Goal: Task Accomplishment & Management: Manage account settings

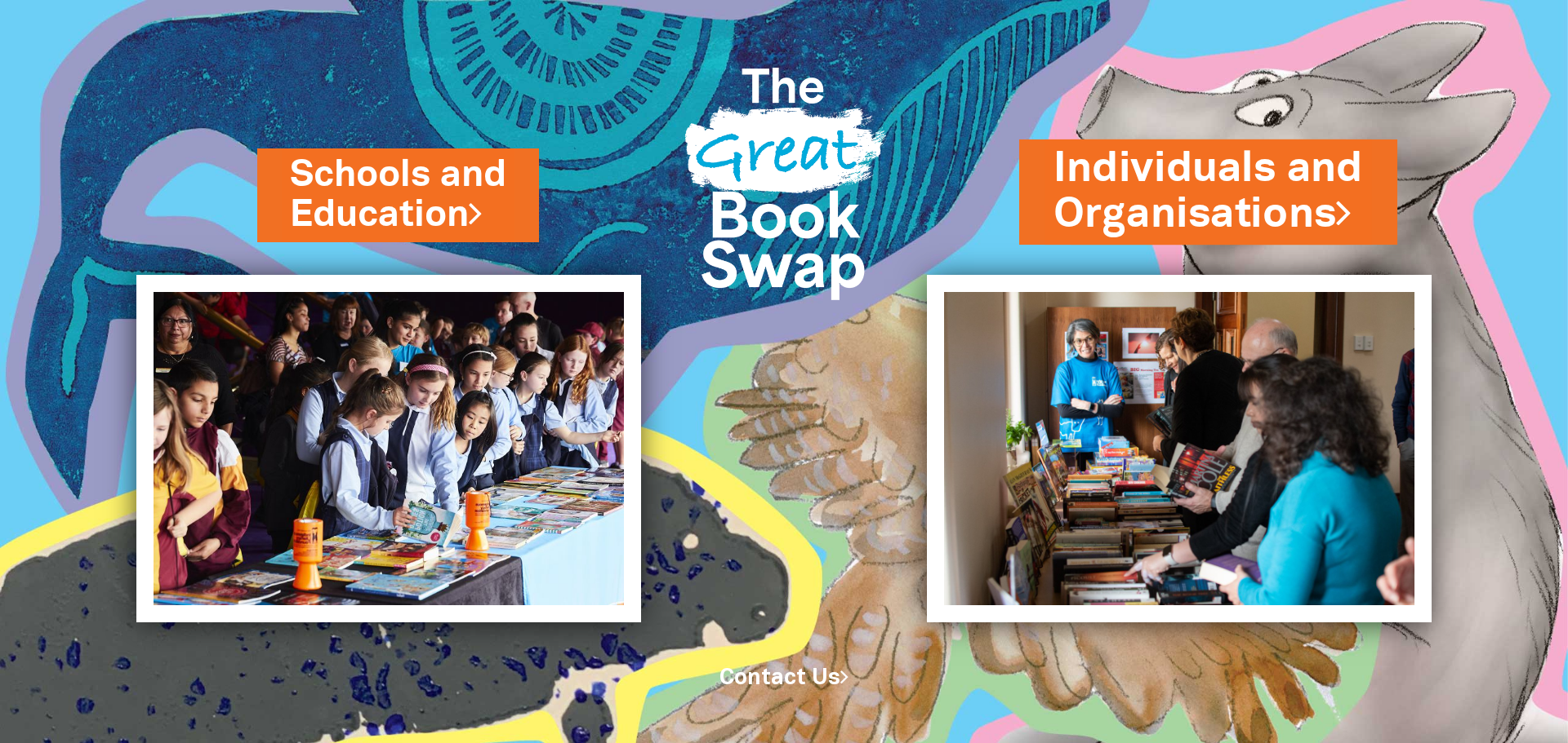
click at [1239, 222] on link "Individuals and Organisations" at bounding box center [1208, 191] width 310 height 103
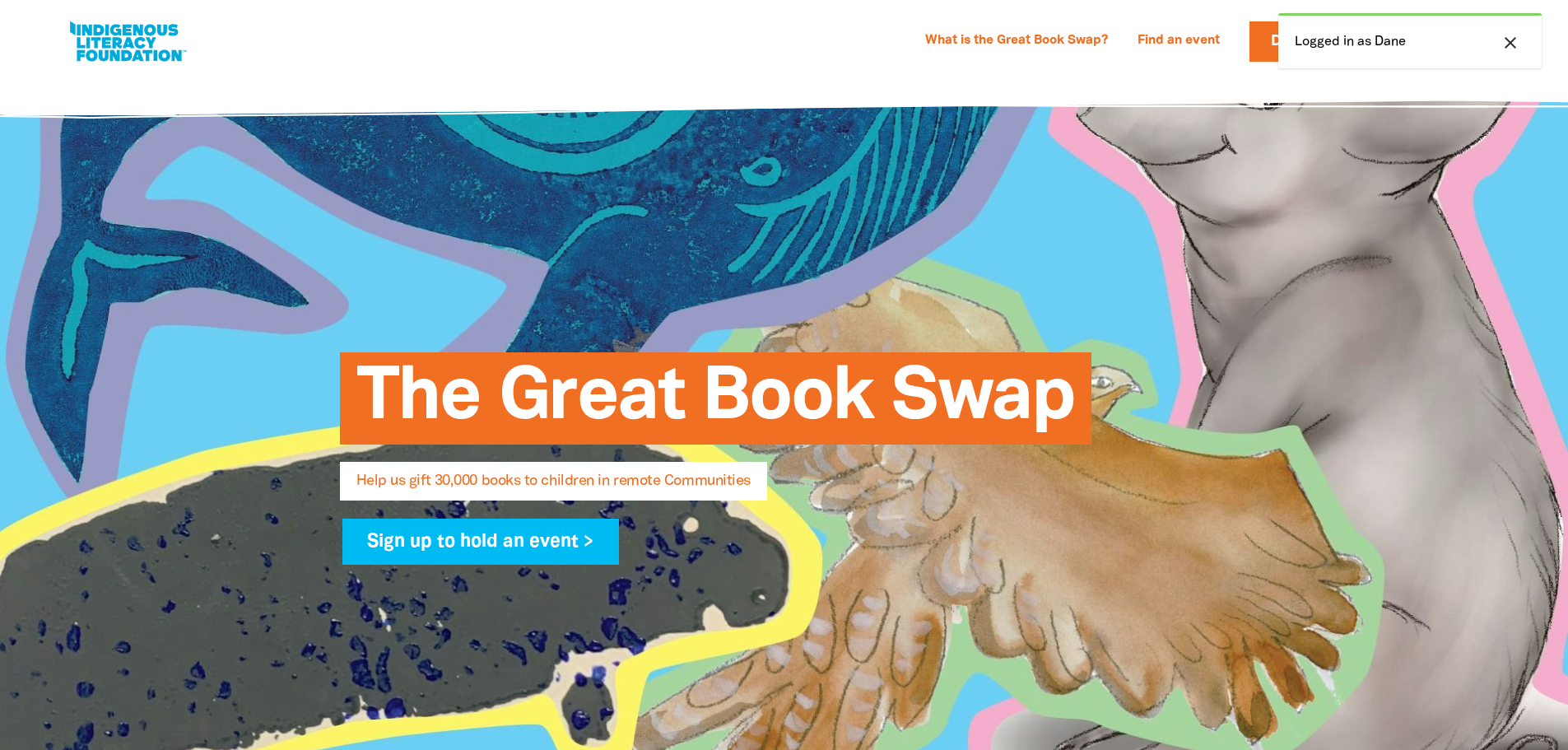
select select "AU"
click at [1512, 47] on icon "close" at bounding box center [1511, 42] width 20 height 20
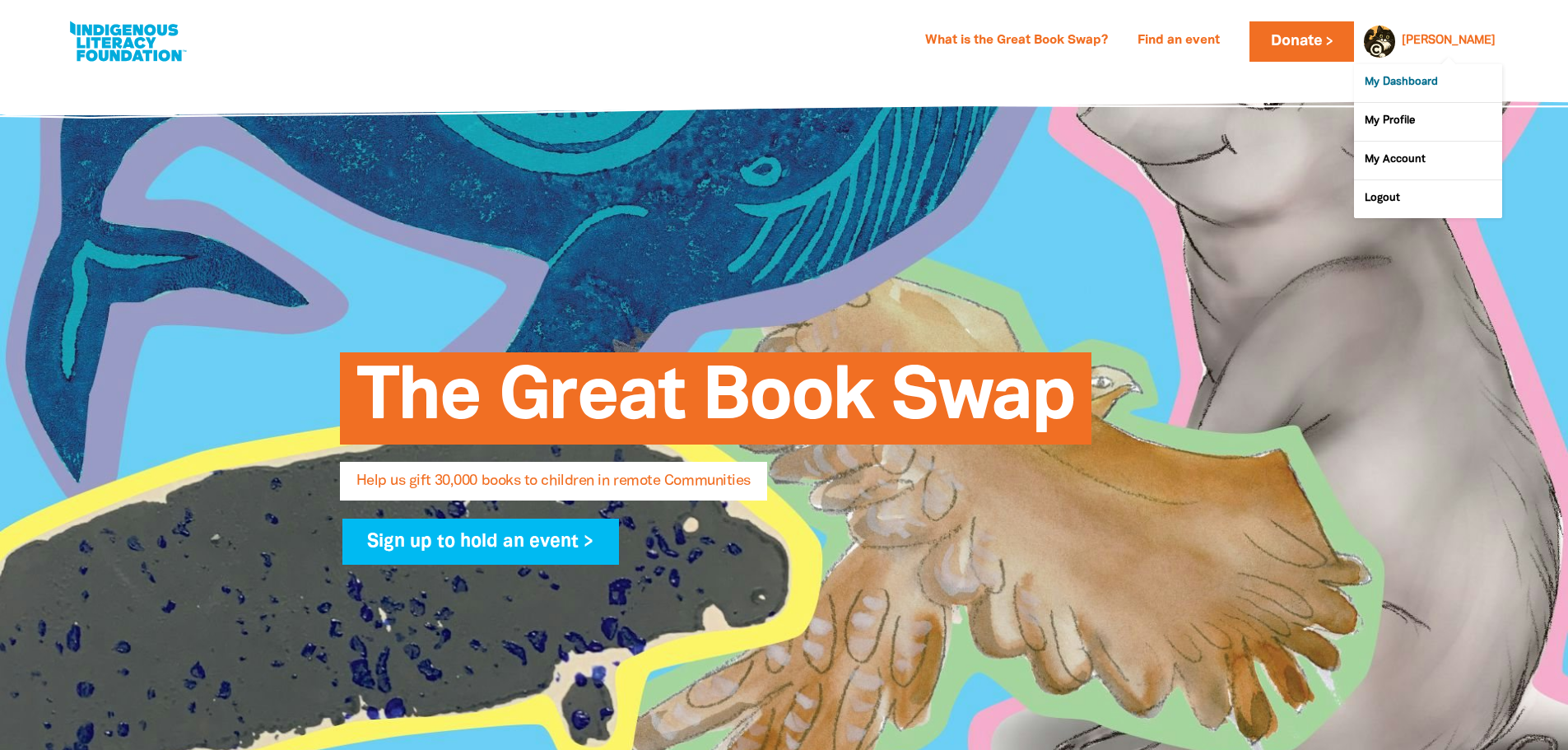
click at [1438, 74] on link "My Dashboard" at bounding box center [1428, 83] width 148 height 37
